Goal: Transaction & Acquisition: Purchase product/service

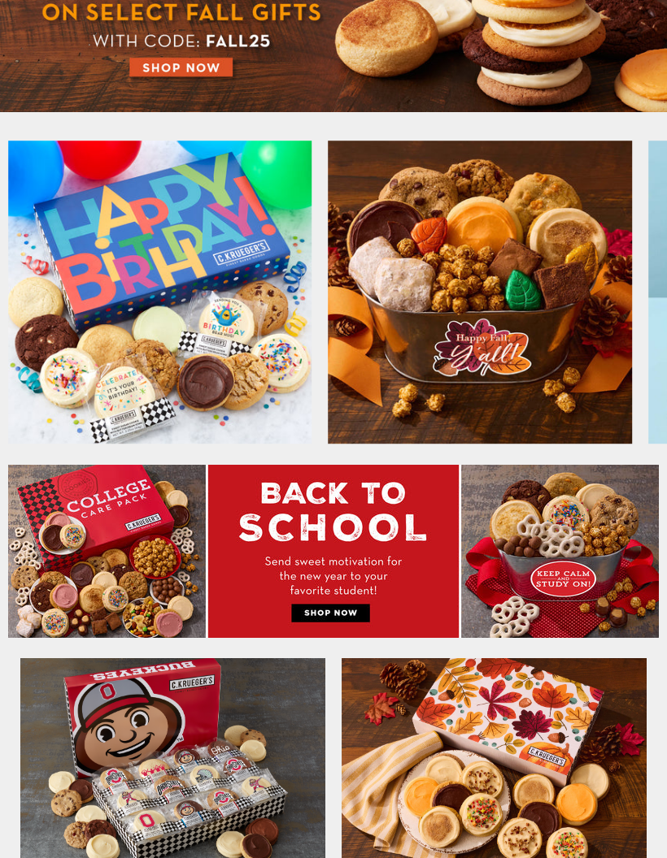
scroll to position [291, 0]
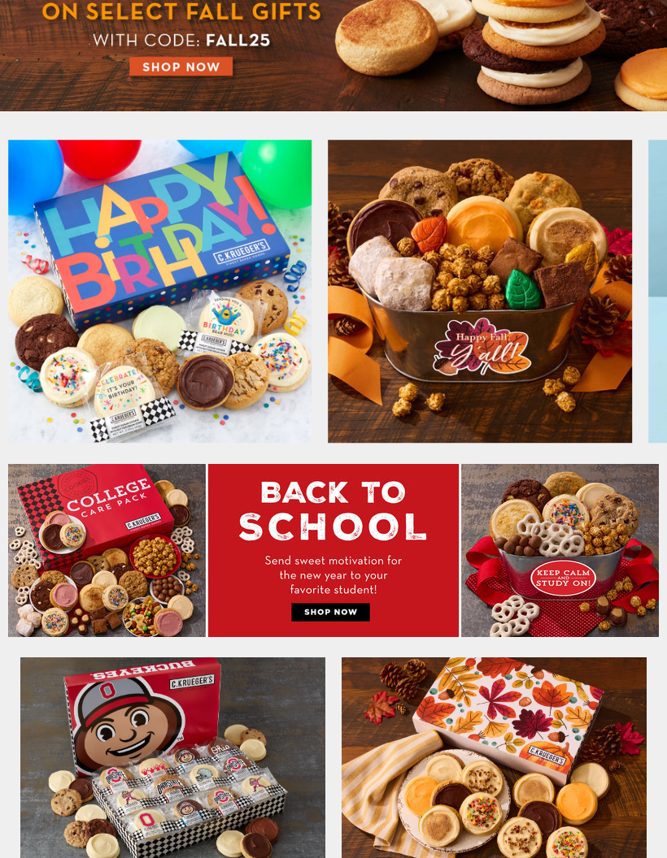
click at [135, 296] on img at bounding box center [160, 293] width 304 height 304
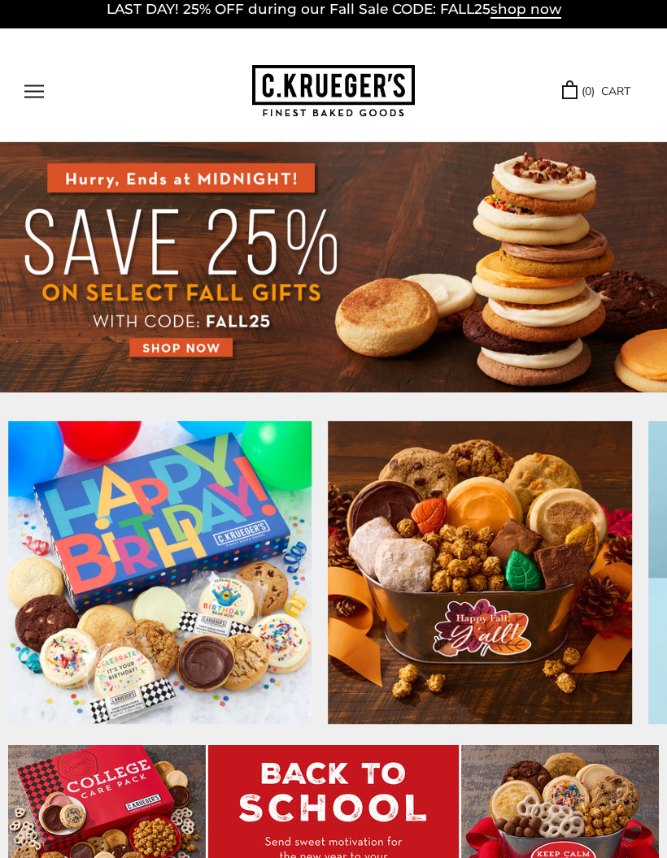
scroll to position [0, 0]
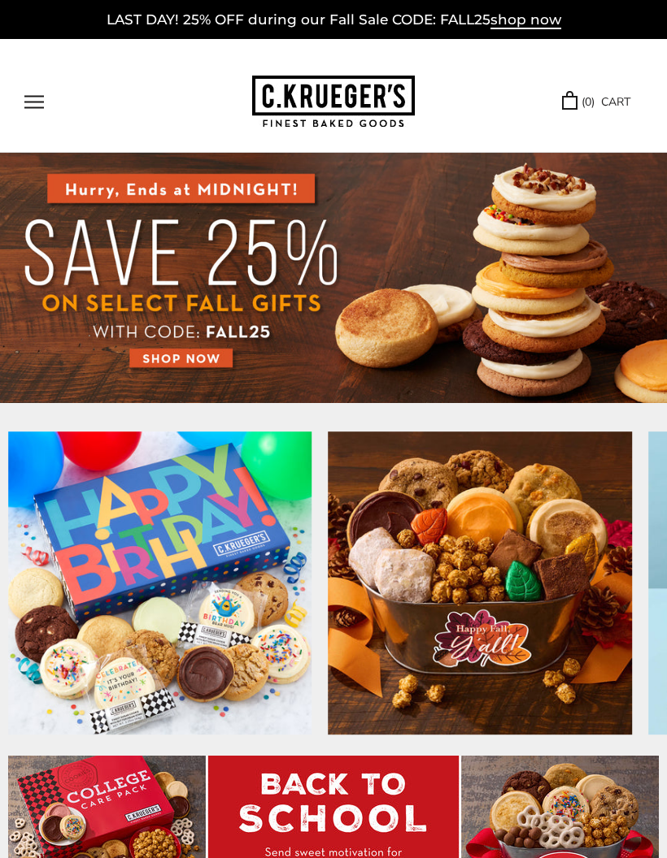
click at [38, 102] on button "Open navigation" at bounding box center [34, 102] width 20 height 14
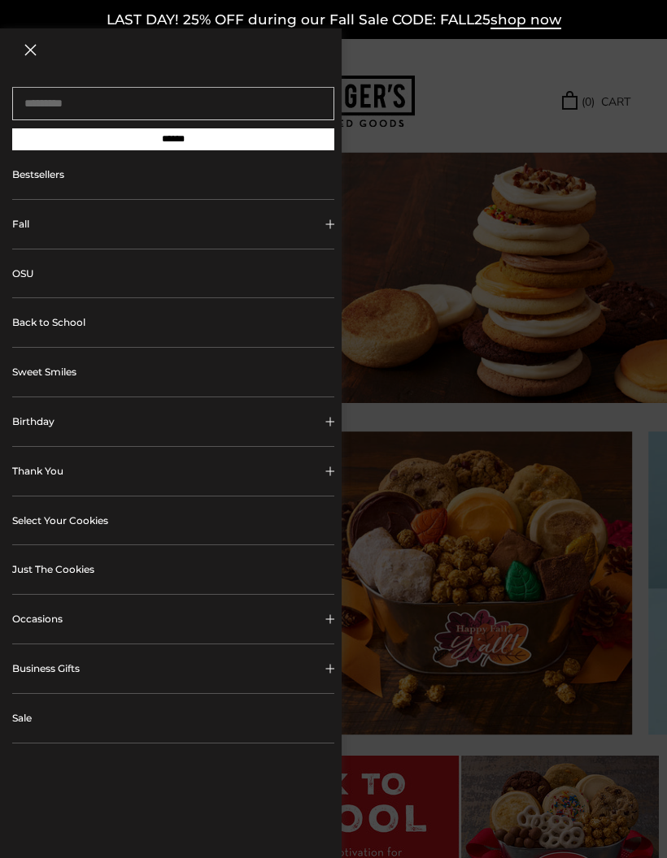
click at [43, 424] on button "Birthday" at bounding box center [173, 422] width 322 height 49
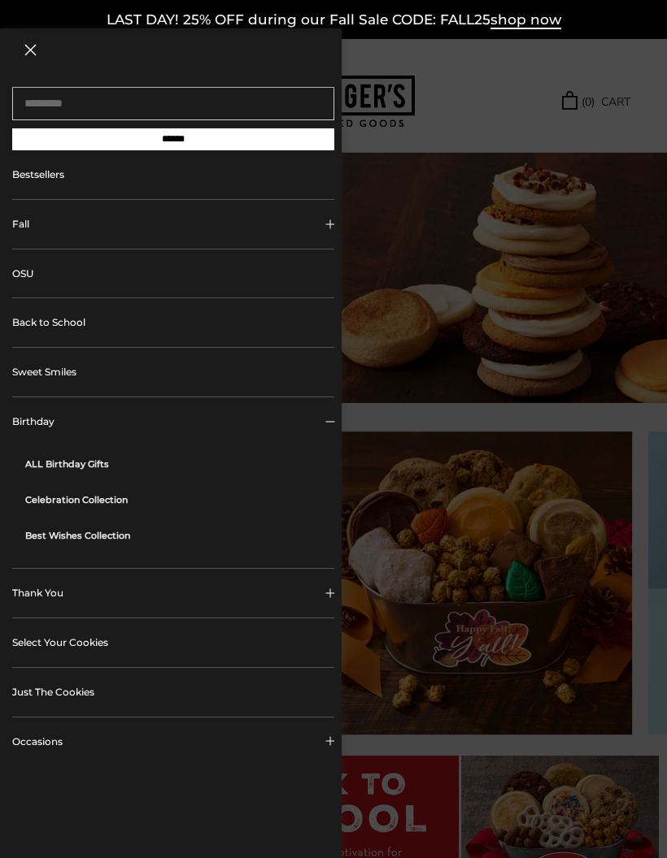
click at [65, 467] on link "ALL Birthday Gifts" at bounding box center [179, 464] width 309 height 36
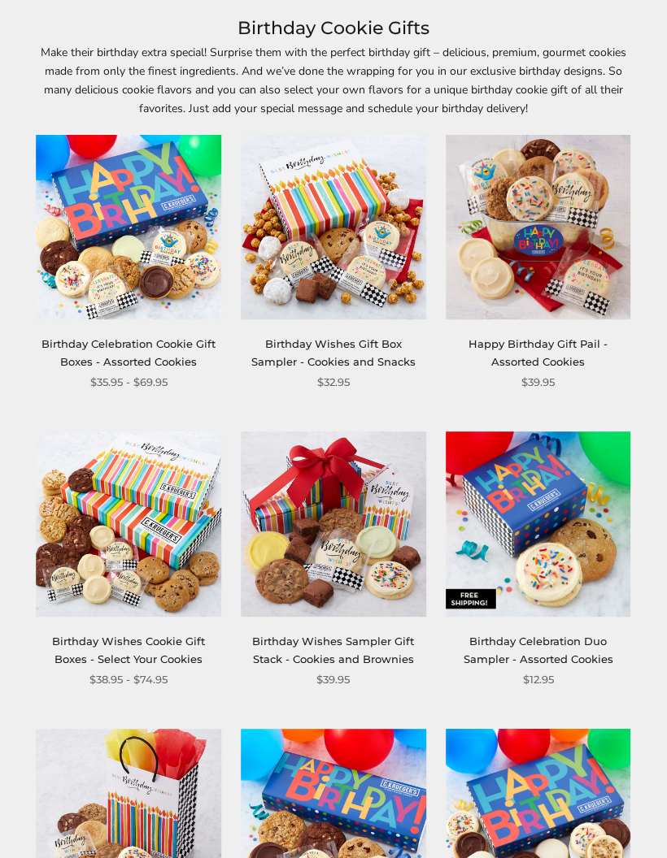
scroll to position [191, 0]
click at [342, 244] on img at bounding box center [333, 227] width 185 height 185
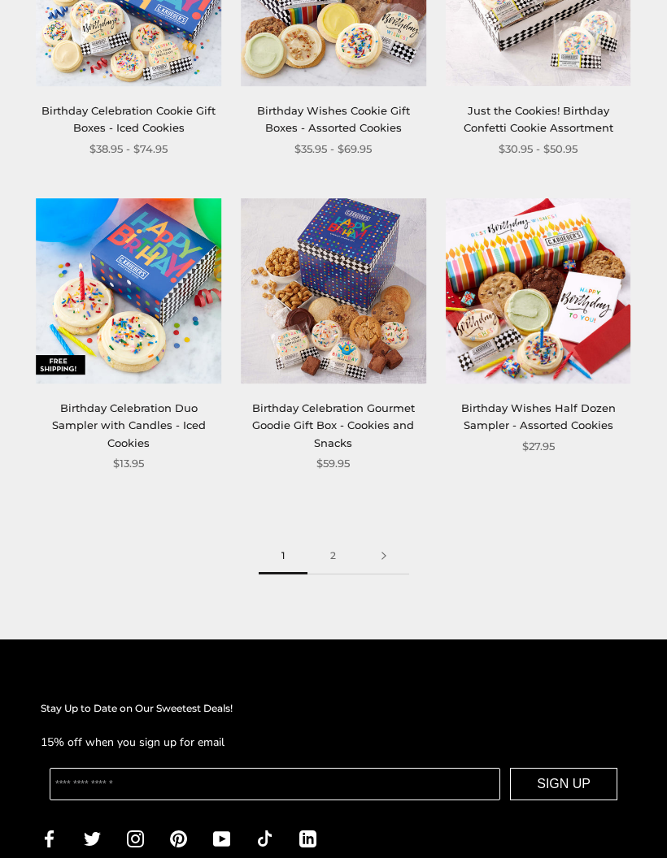
scroll to position [2210, 0]
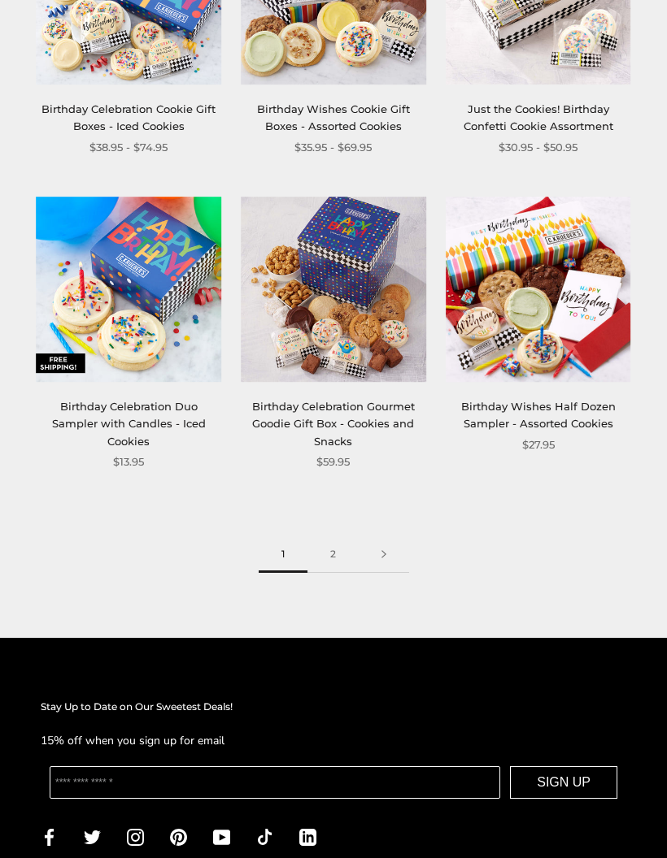
click at [331, 537] on link "2" at bounding box center [332, 555] width 51 height 37
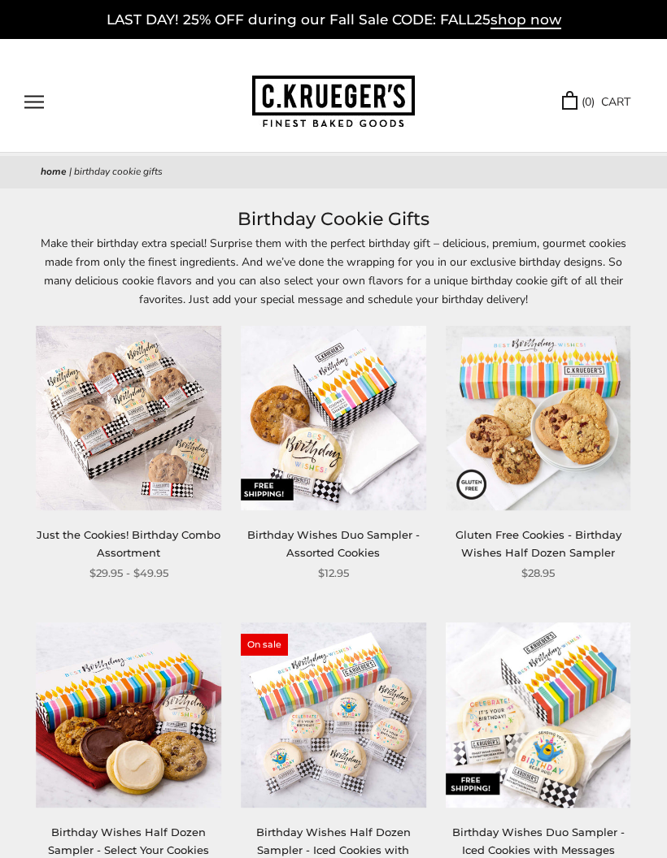
click at [186, 749] on img at bounding box center [129, 715] width 185 height 185
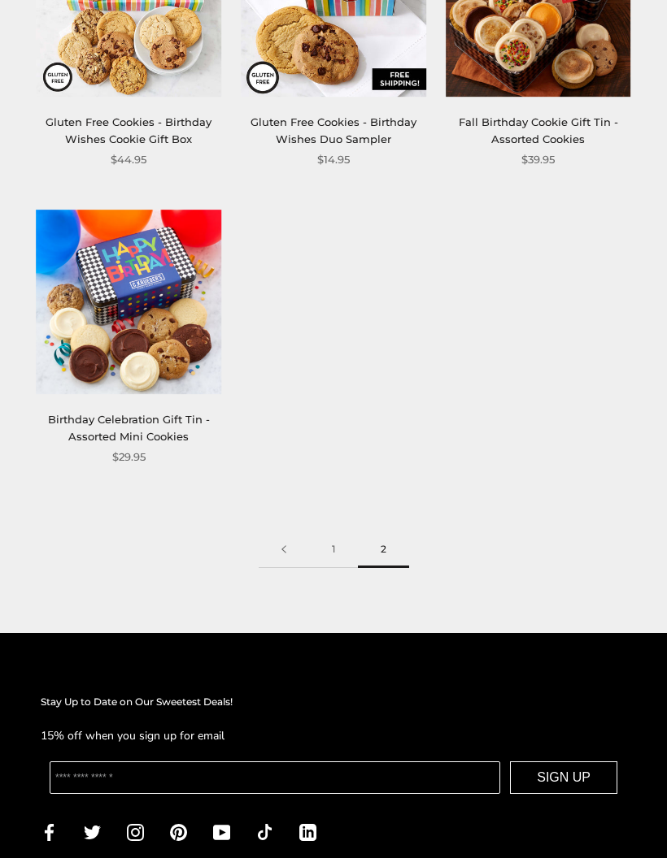
scroll to position [1028, 0]
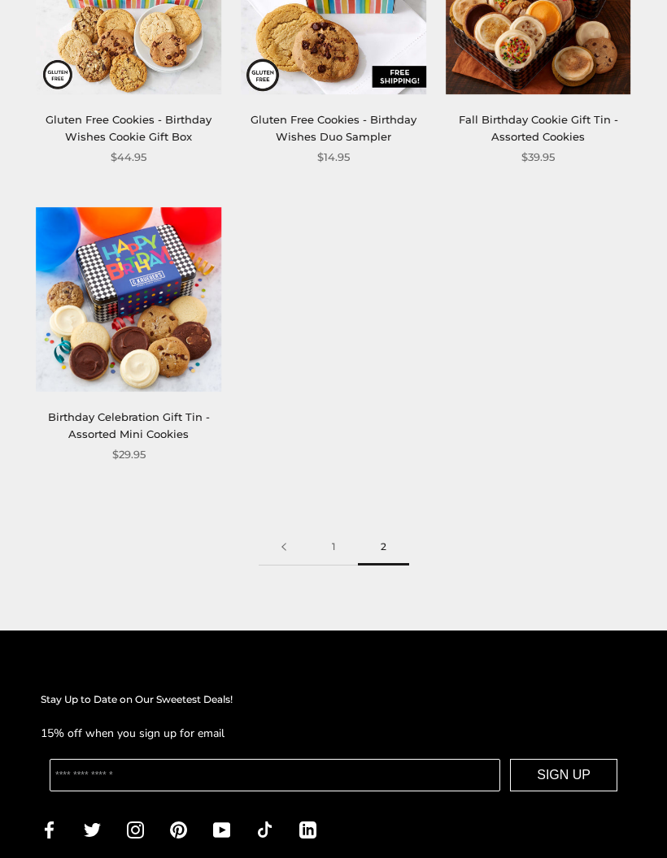
click at [325, 546] on link "1" at bounding box center [333, 547] width 49 height 37
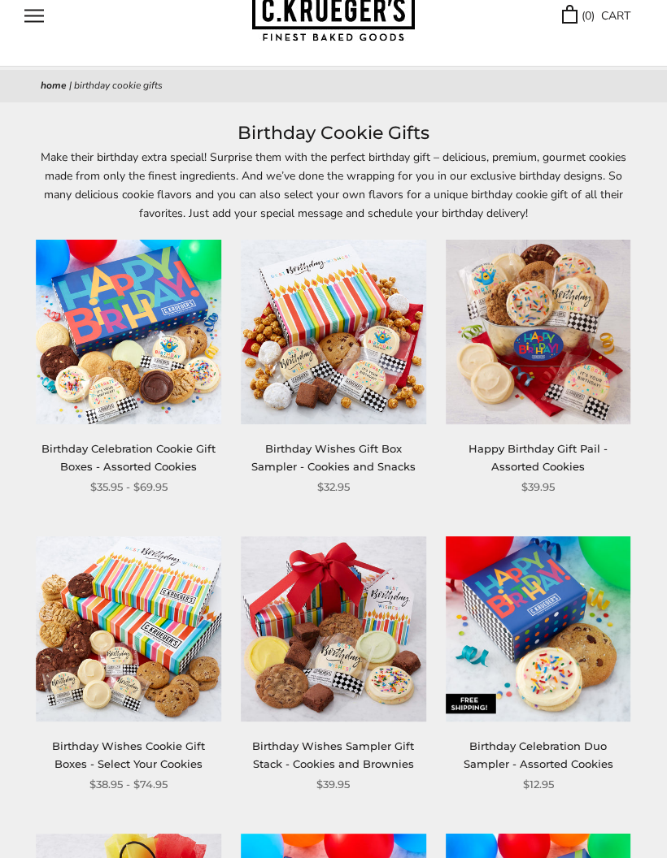
scroll to position [86, 0]
click at [305, 322] on img at bounding box center [333, 332] width 185 height 185
